Goal: Transaction & Acquisition: Purchase product/service

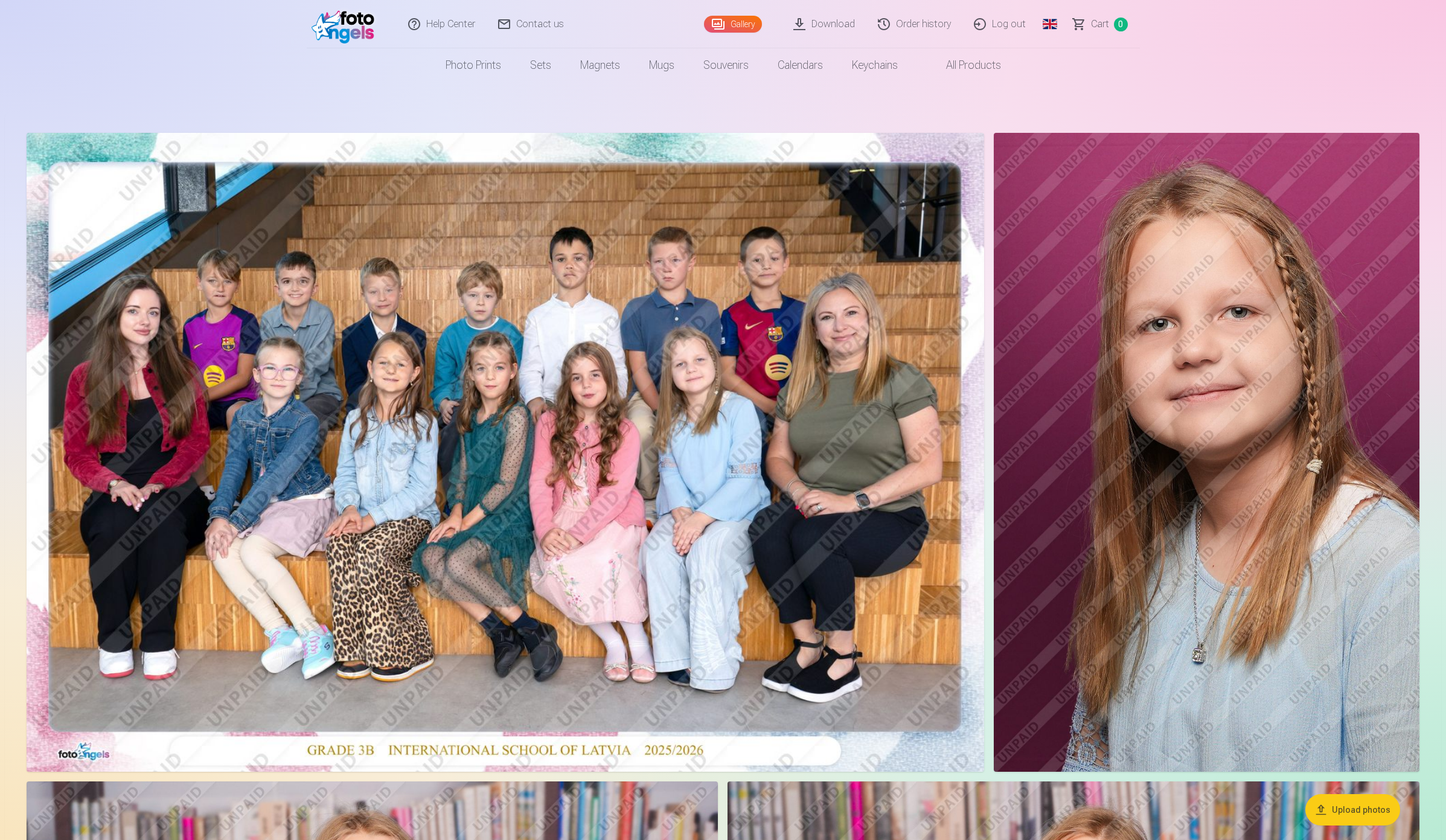
click at [924, 29] on link "Order history" at bounding box center [915, 24] width 96 height 48
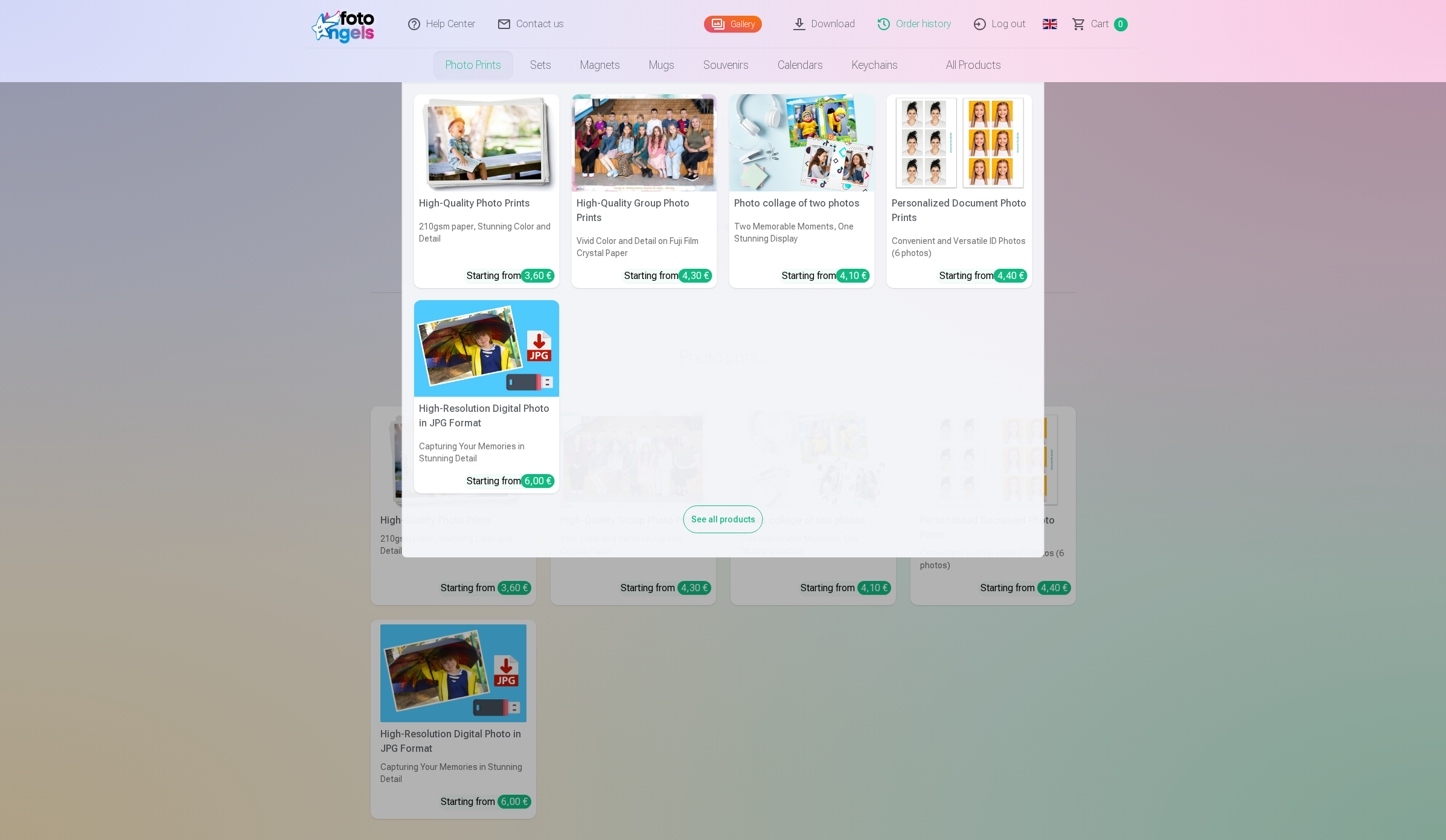
click at [453, 68] on link "Photo prints" at bounding box center [473, 65] width 84 height 34
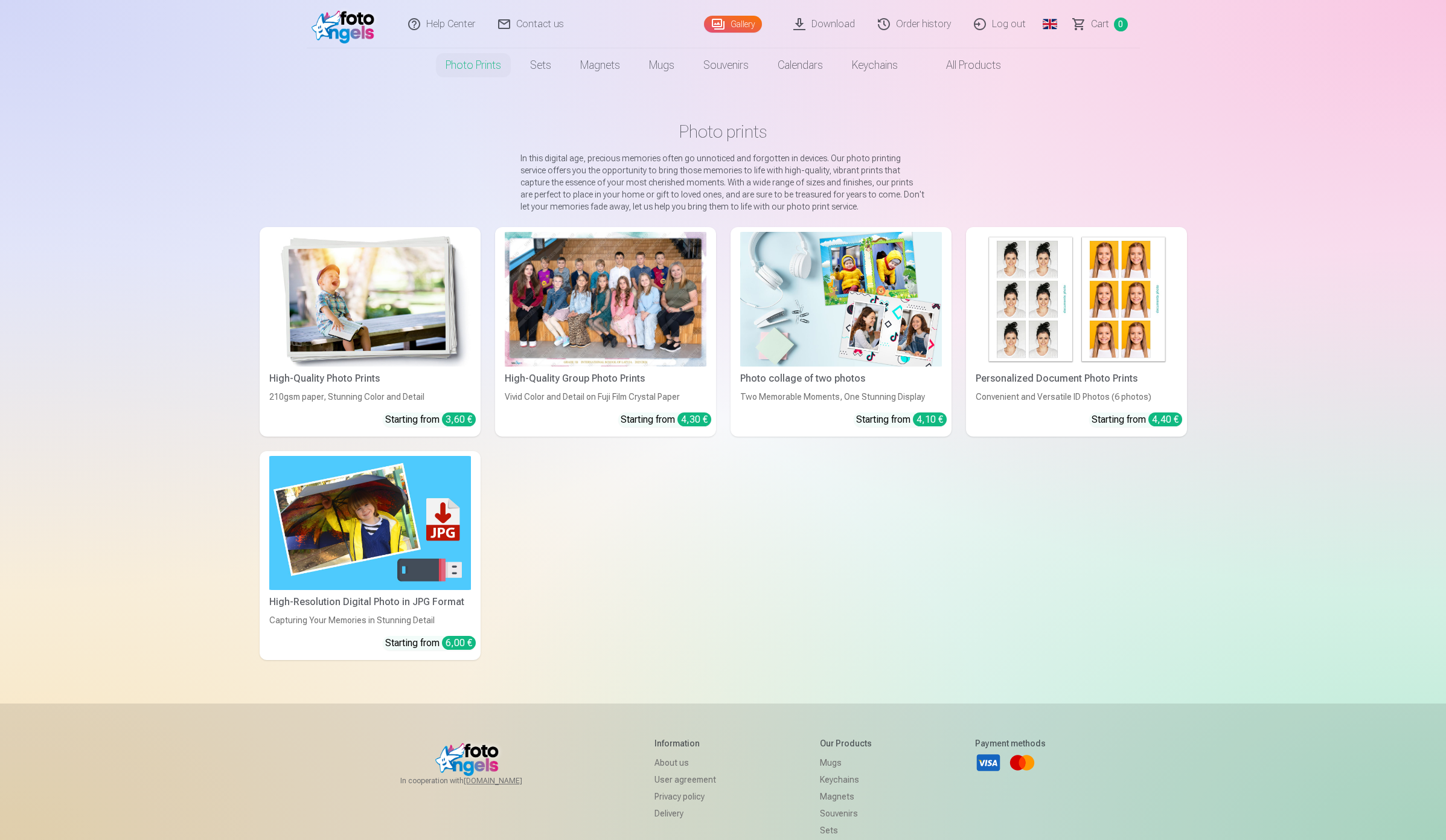
click at [367, 305] on img at bounding box center [370, 299] width 202 height 134
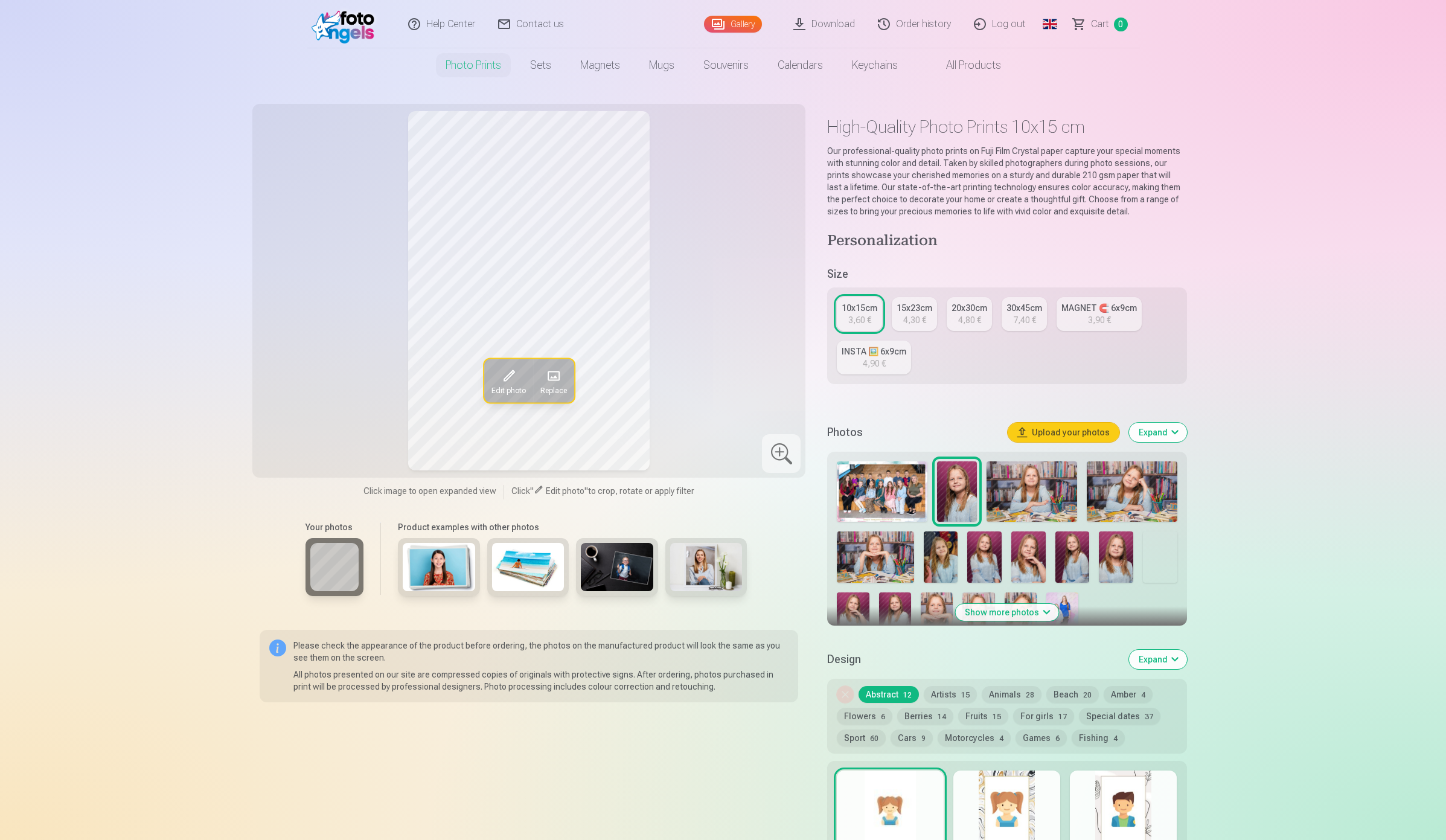
click at [1026, 609] on button "Show more photos" at bounding box center [1006, 612] width 103 height 16
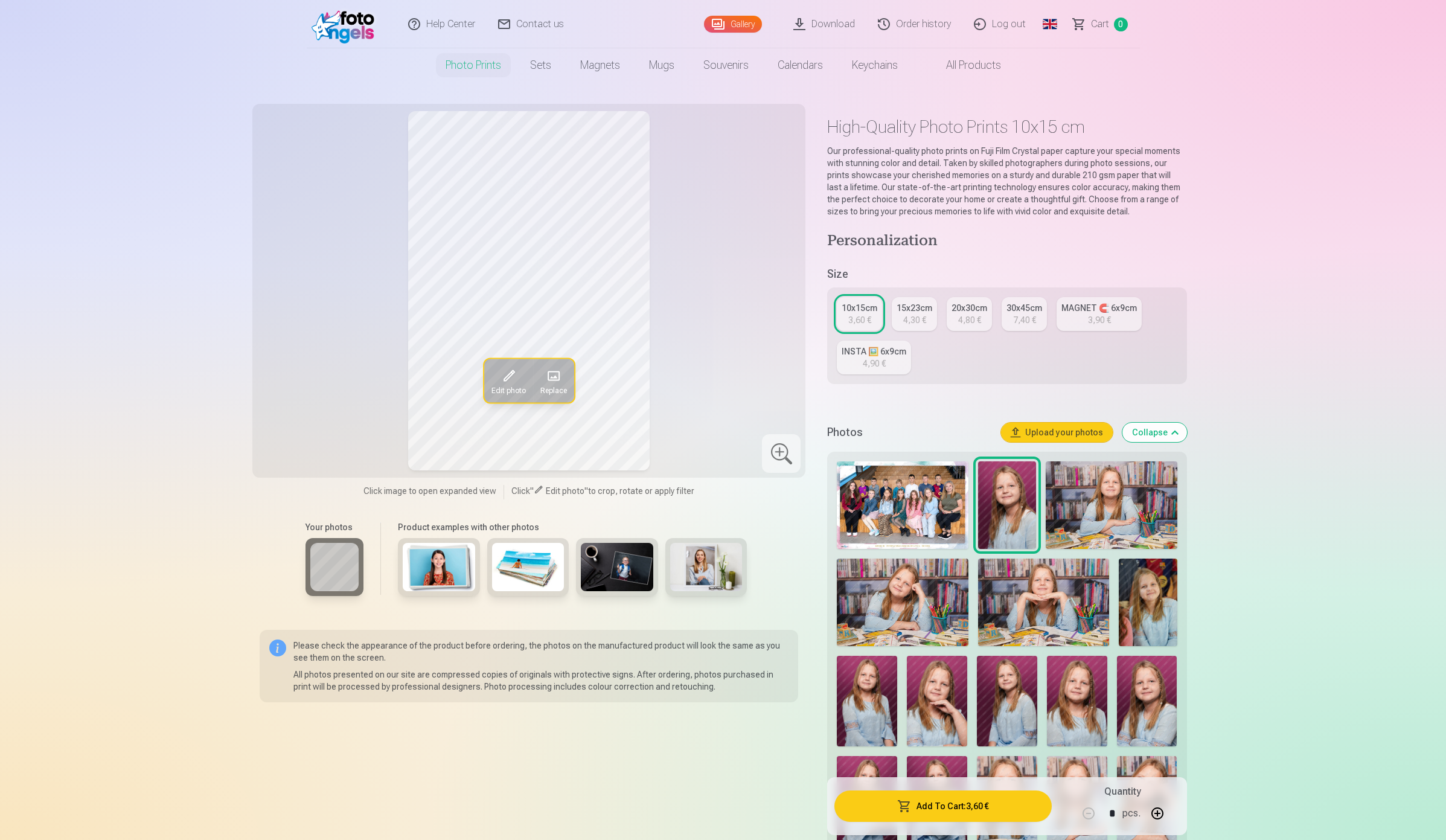
click at [892, 506] on img at bounding box center [902, 505] width 131 height 88
